Goal: Find specific page/section: Find specific page/section

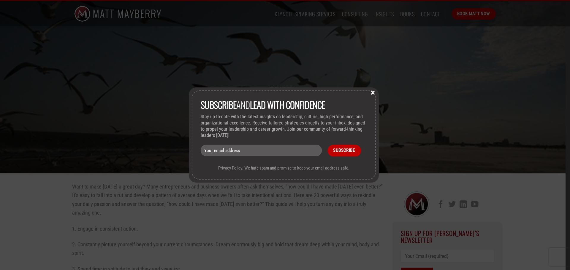
click at [375, 93] on button "×" at bounding box center [372, 92] width 9 height 5
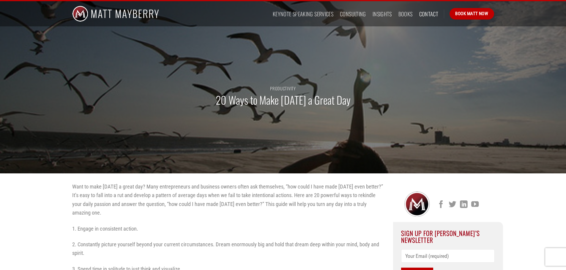
click at [428, 14] on link "Contact" at bounding box center [428, 14] width 19 height 11
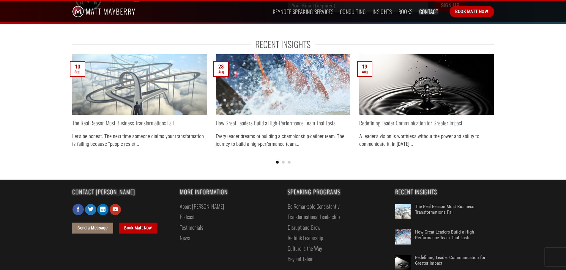
scroll to position [267, 0]
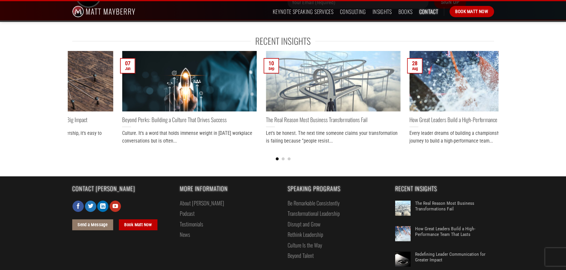
click at [197, 204] on link "About [PERSON_NAME]" at bounding box center [202, 203] width 44 height 10
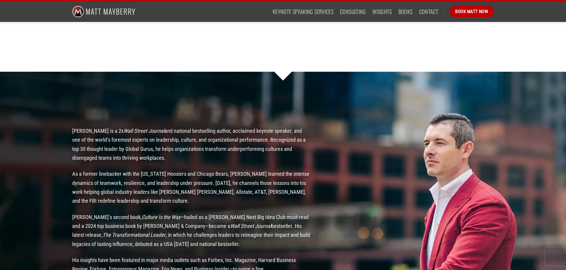
scroll to position [406, 0]
